Goal: Task Accomplishment & Management: Use online tool/utility

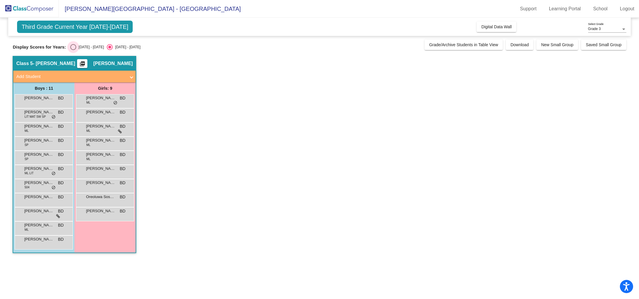
click at [75, 49] on div "Select an option" at bounding box center [73, 47] width 6 height 6
click at [73, 50] on input "[DATE] - [DATE]" at bounding box center [73, 50] width 0 height 0
radio input "true"
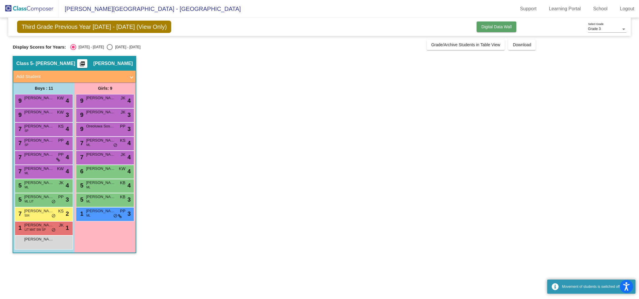
click at [490, 28] on span "Digital Data Wall" at bounding box center [496, 26] width 30 height 5
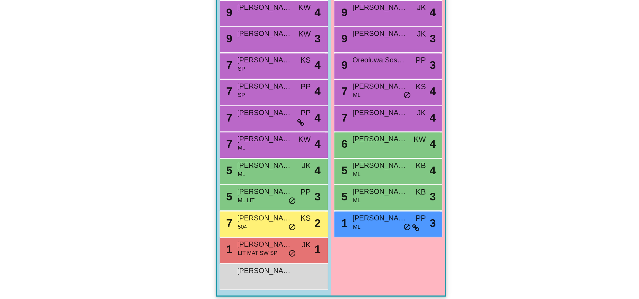
scroll to position [0, 0]
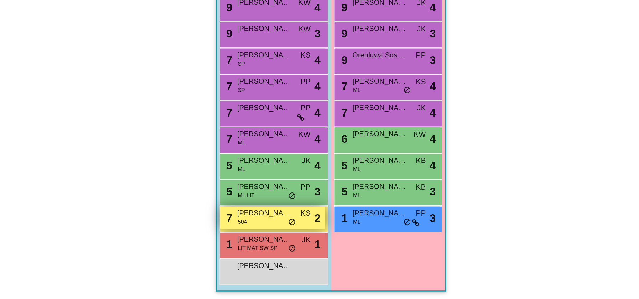
click at [286, 257] on div "7 [PERSON_NAME] 504 KS lock do_not_disturb_alt 2" at bounding box center [288, 255] width 56 height 12
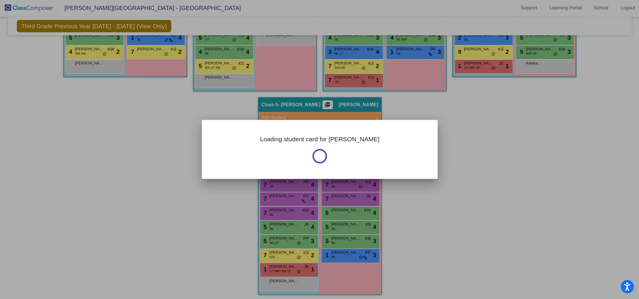
scroll to position [0, 0]
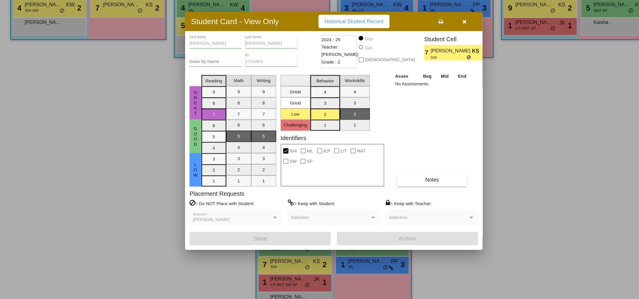
click at [428, 66] on button "button" at bounding box center [423, 63] width 19 height 11
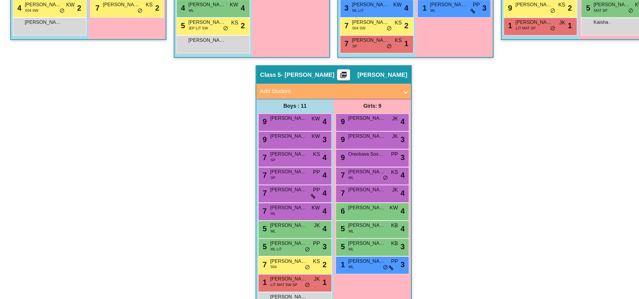
scroll to position [0, 0]
click at [365, 156] on div "9 Laine [PERSON_NAME] lock do_not_disturb_alt 3" at bounding box center [350, 156] width 56 height 12
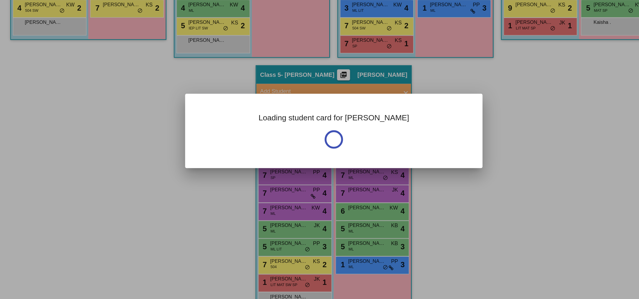
scroll to position [0, 0]
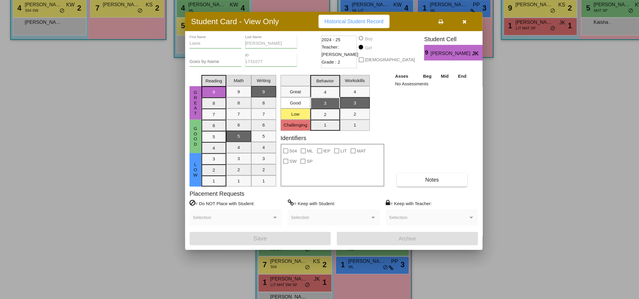
click at [425, 65] on button "button" at bounding box center [423, 63] width 19 height 11
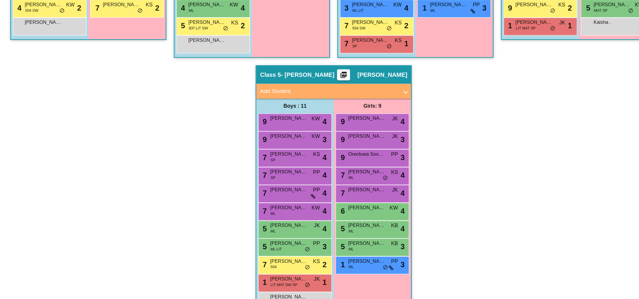
scroll to position [0, 0]
click at [350, 172] on div "9 Oreoluwa Sosami PP lock do_not_disturb_alt 3" at bounding box center [350, 171] width 56 height 12
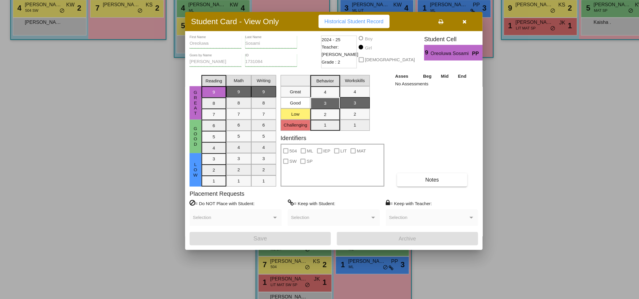
click at [426, 60] on button "button" at bounding box center [423, 63] width 19 height 11
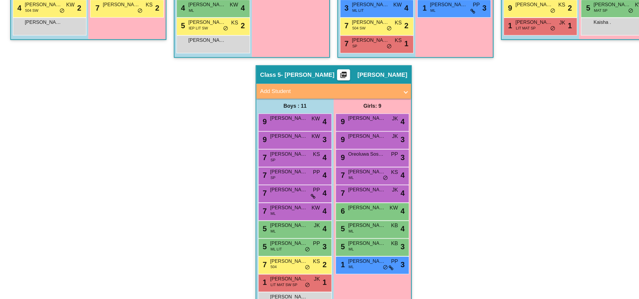
scroll to position [0, 0]
click at [335, 174] on div "9 Oreoluwa Sosami PP lock do_not_disturb_alt 3" at bounding box center [350, 171] width 56 height 12
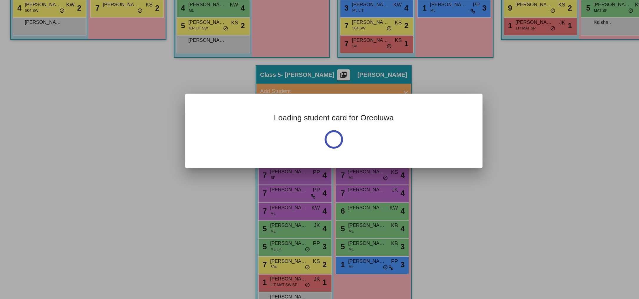
scroll to position [0, 0]
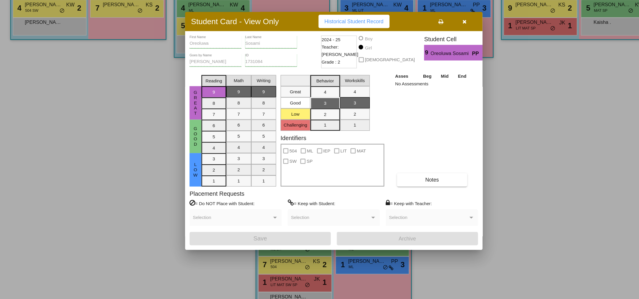
click at [425, 65] on icon "button" at bounding box center [423, 63] width 3 height 4
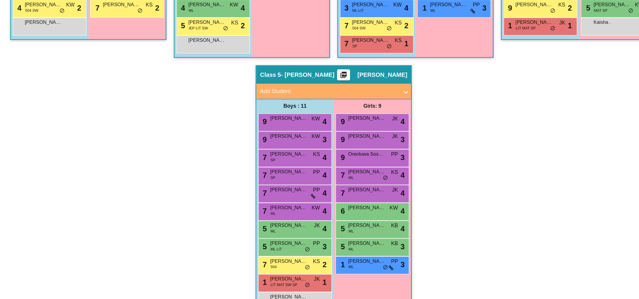
scroll to position [0, 0]
click at [337, 185] on div "7 [PERSON_NAME] ML KS lock do_not_disturb_alt 4" at bounding box center [350, 185] width 56 height 12
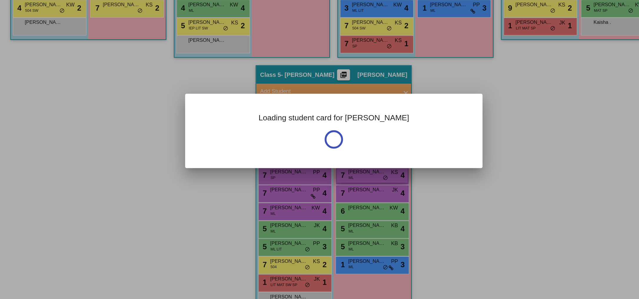
scroll to position [0, 0]
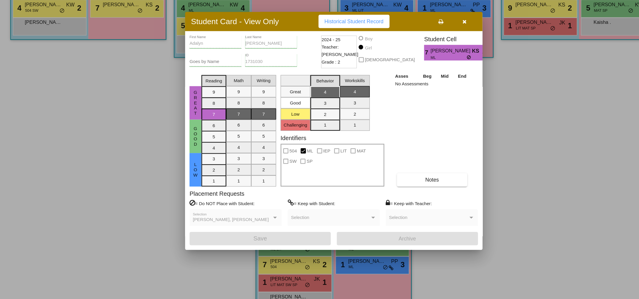
click at [426, 66] on button "button" at bounding box center [423, 63] width 19 height 11
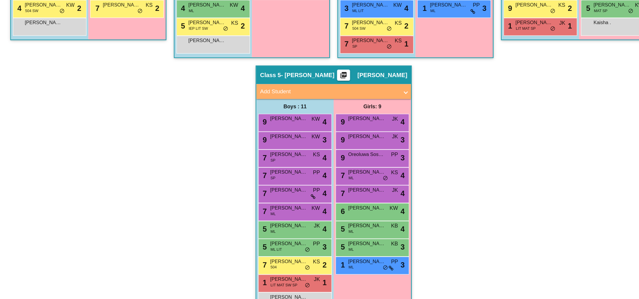
scroll to position [0, 0]
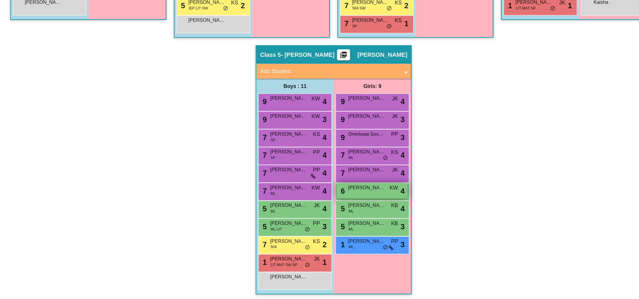
click at [351, 209] on span "[PERSON_NAME]" at bounding box center [345, 210] width 29 height 6
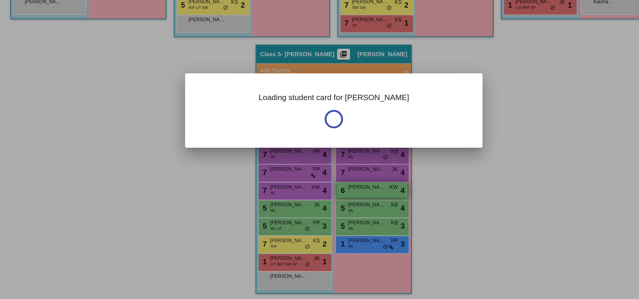
scroll to position [0, 0]
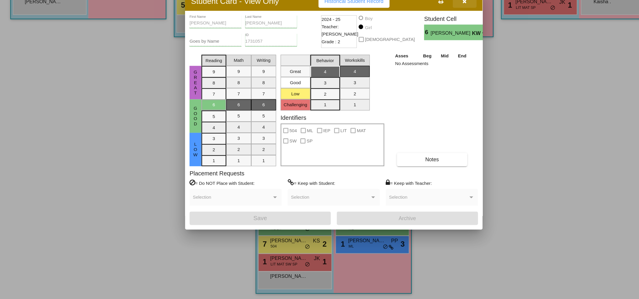
click at [422, 65] on icon "button" at bounding box center [423, 63] width 3 height 4
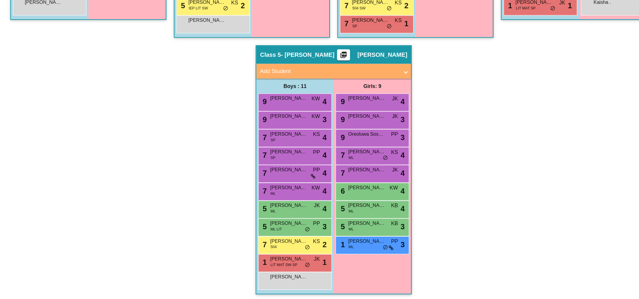
scroll to position [0, 0]
click at [343, 225] on span "[PERSON_NAME]" at bounding box center [345, 225] width 29 height 6
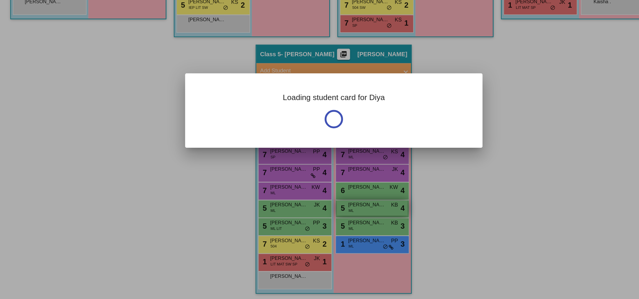
scroll to position [0, 0]
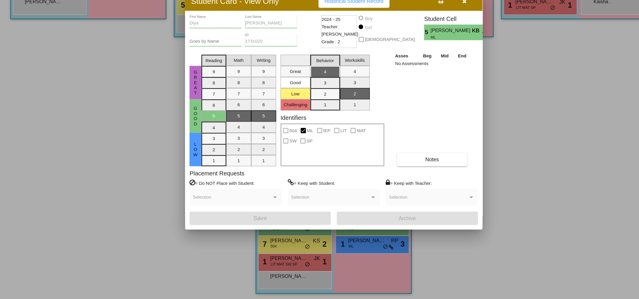
click at [424, 65] on icon "button" at bounding box center [423, 63] width 3 height 4
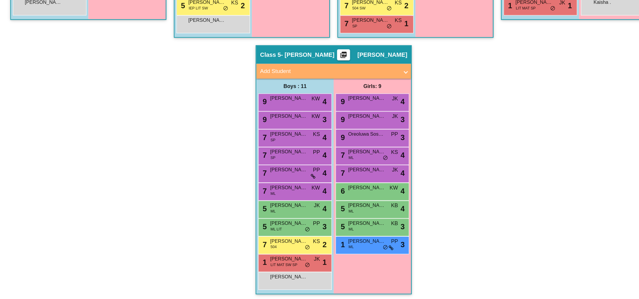
scroll to position [0, 0]
click at [352, 237] on span "[PERSON_NAME]" at bounding box center [345, 239] width 29 height 6
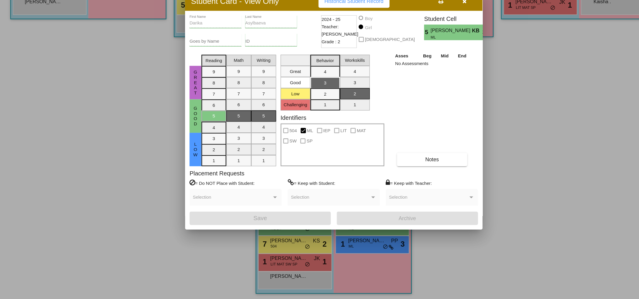
click at [422, 66] on button "button" at bounding box center [423, 63] width 19 height 11
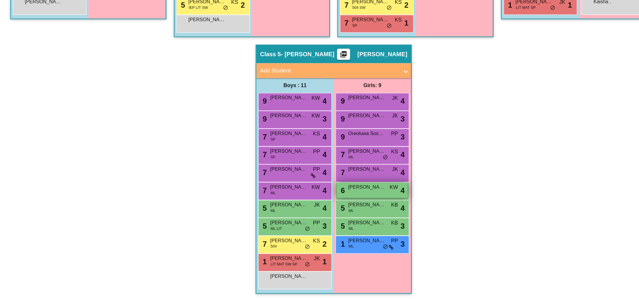
scroll to position [0, 0]
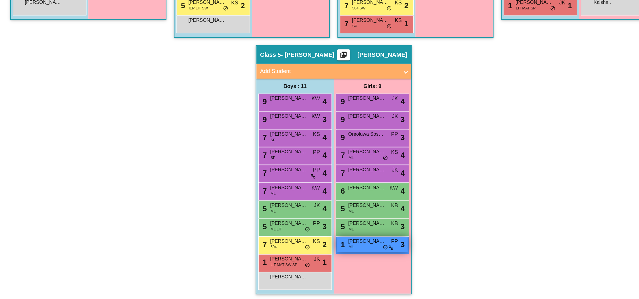
click at [341, 255] on div "1 [PERSON_NAME] ML PP lock do_not_disturb_alt 3" at bounding box center [350, 255] width 56 height 12
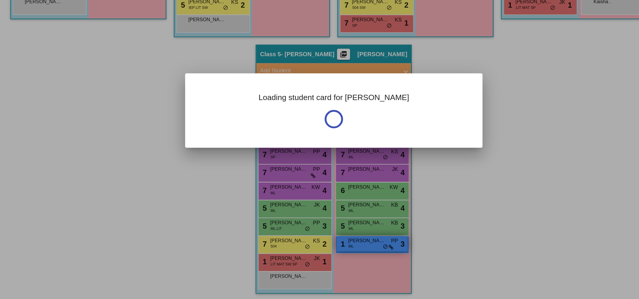
scroll to position [0, 0]
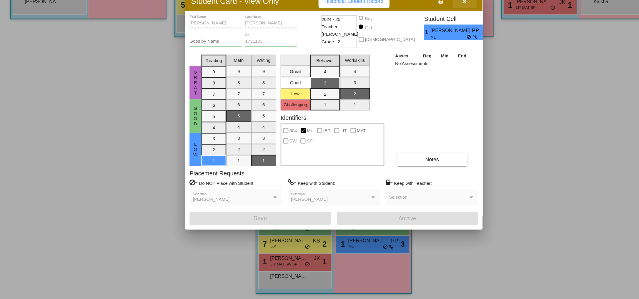
click at [423, 65] on icon "button" at bounding box center [423, 63] width 3 height 4
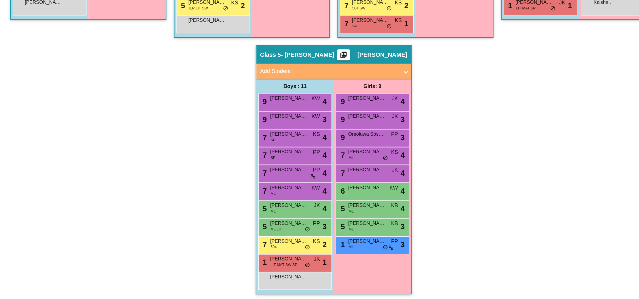
scroll to position [0, 0]
click at [279, 283] on div "[PERSON_NAME] lock do_not_disturb_alt" at bounding box center [288, 284] width 56 height 12
click at [284, 283] on div "[PERSON_NAME] lock do_not_disturb_alt" at bounding box center [288, 284] width 56 height 12
click at [281, 270] on span "LIT MAT SW SP" at bounding box center [280, 271] width 21 height 4
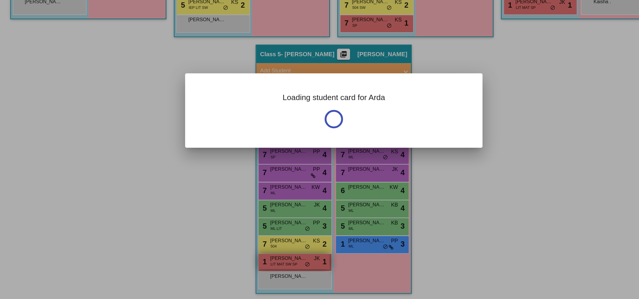
scroll to position [0, 0]
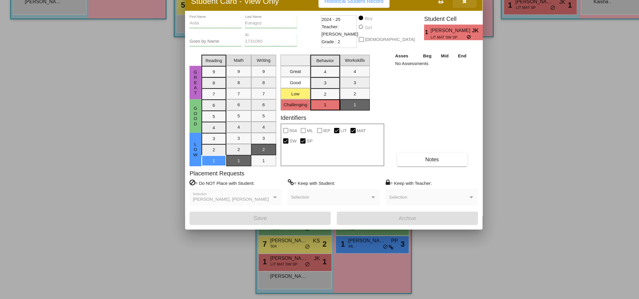
click at [423, 64] on icon "button" at bounding box center [423, 63] width 3 height 4
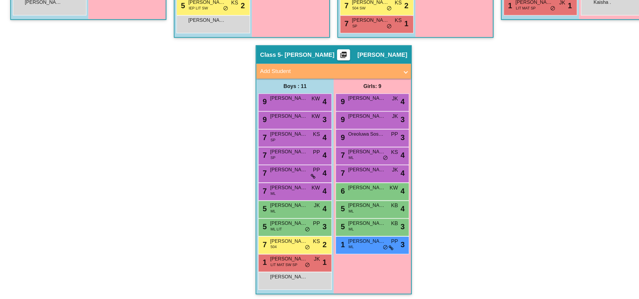
scroll to position [0, 0]
click at [277, 227] on div "5 [PERSON_NAME] ML JK lock do_not_disturb_alt 4" at bounding box center [288, 227] width 56 height 12
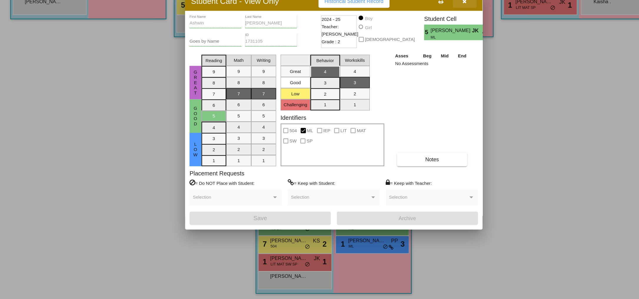
click at [425, 65] on button "button" at bounding box center [423, 63] width 19 height 11
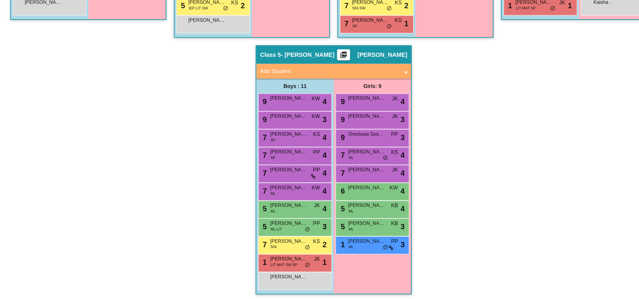
scroll to position [0, 0]
click at [284, 172] on div "7 [PERSON_NAME] SP KS lock do_not_disturb_alt 4" at bounding box center [288, 171] width 56 height 12
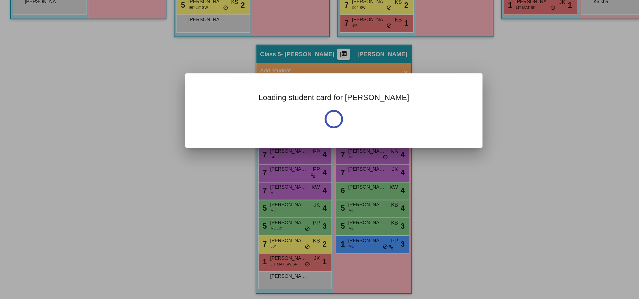
scroll to position [0, 0]
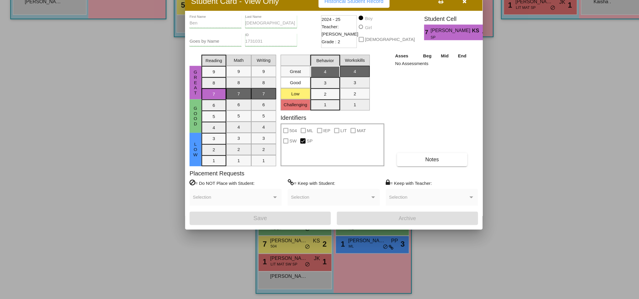
click at [422, 64] on icon "button" at bounding box center [423, 63] width 3 height 4
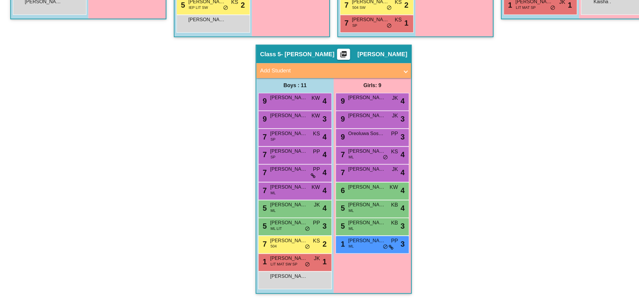
scroll to position [0, 0]
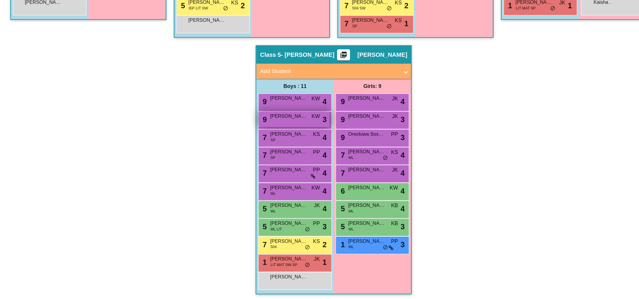
click at [288, 151] on span "[PERSON_NAME]" at bounding box center [283, 154] width 29 height 6
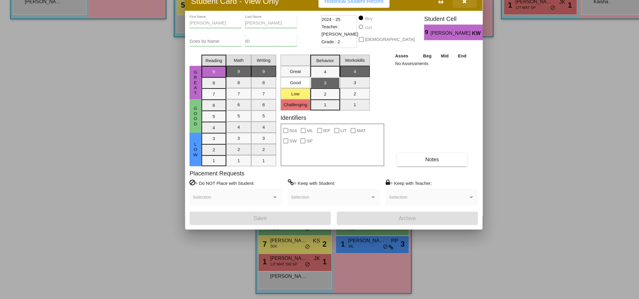
click at [426, 65] on button "button" at bounding box center [423, 63] width 19 height 11
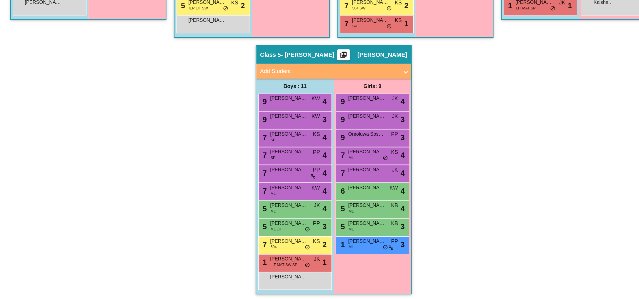
scroll to position [0, 0]
click at [285, 201] on div "7 [PERSON_NAME] PP lock do_not_disturb_alt 4" at bounding box center [288, 199] width 56 height 12
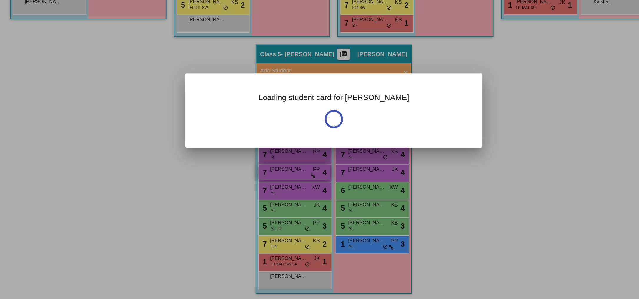
scroll to position [0, 0]
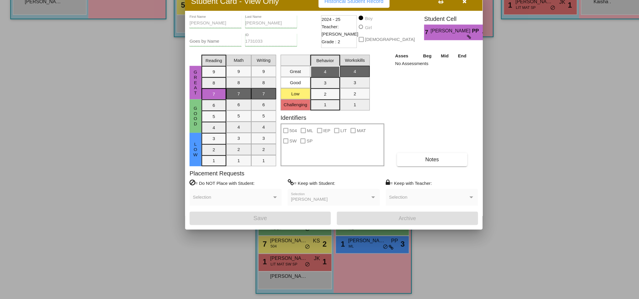
click at [420, 69] on div "Student Card - View Only Historical Student Record" at bounding box center [319, 62] width 235 height 15
click at [421, 67] on button "button" at bounding box center [423, 63] width 19 height 11
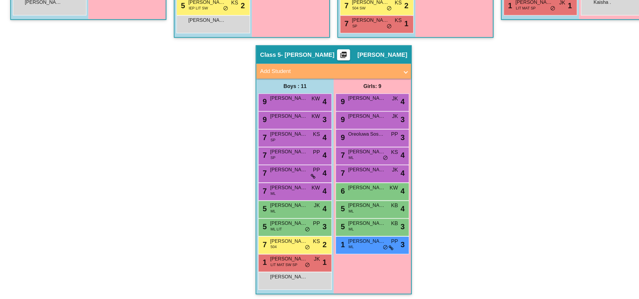
scroll to position [0, 0]
click at [285, 212] on span "[PERSON_NAME]" at bounding box center [283, 210] width 29 height 6
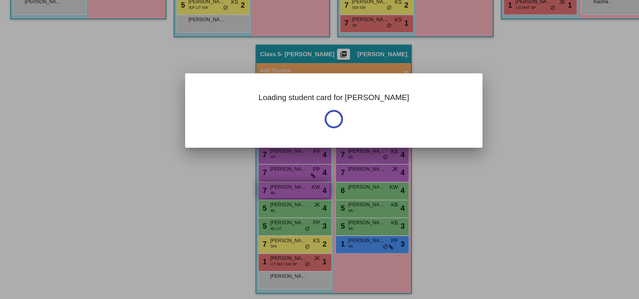
scroll to position [0, 0]
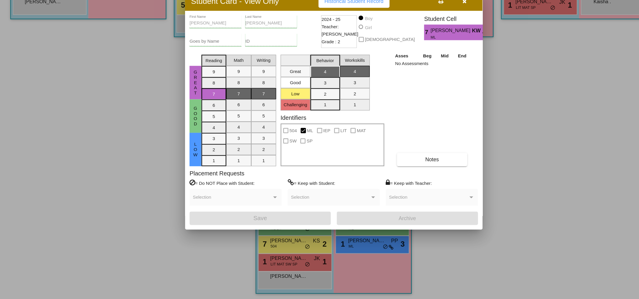
click at [423, 64] on icon "button" at bounding box center [423, 63] width 3 height 4
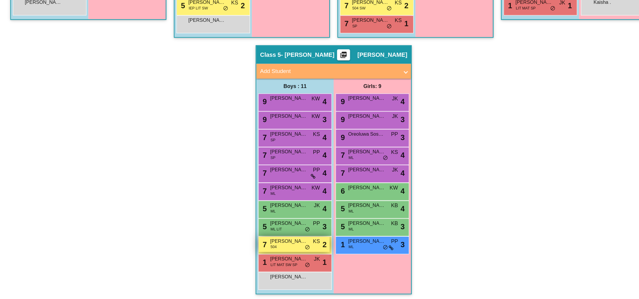
scroll to position [0, 0]
